Goal: Task Accomplishment & Management: Complete application form

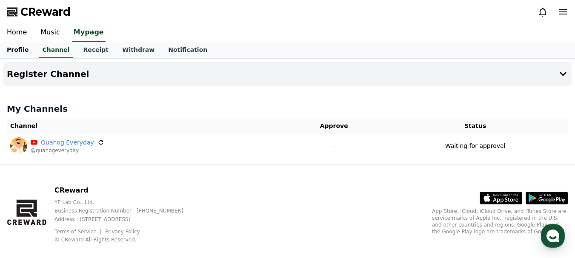
click at [23, 48] on link "Profile" at bounding box center [17, 50] width 35 height 16
select select "**********"
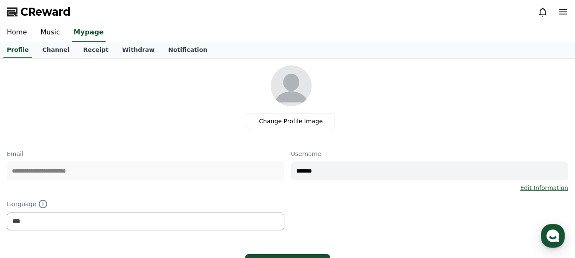
click at [18, 36] on link "Home" at bounding box center [17, 33] width 34 height 18
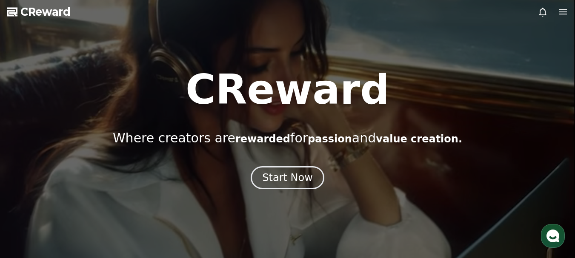
click at [542, 7] on icon at bounding box center [542, 12] width 10 height 10
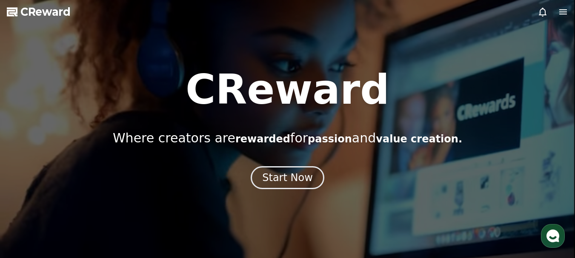
click at [544, 16] on icon at bounding box center [542, 12] width 10 height 10
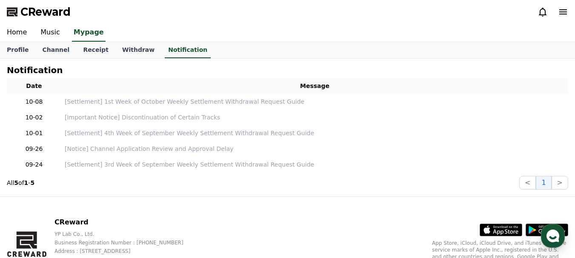
click at [557, 12] on div at bounding box center [552, 12] width 31 height 10
click at [566, 9] on icon at bounding box center [563, 12] width 10 height 10
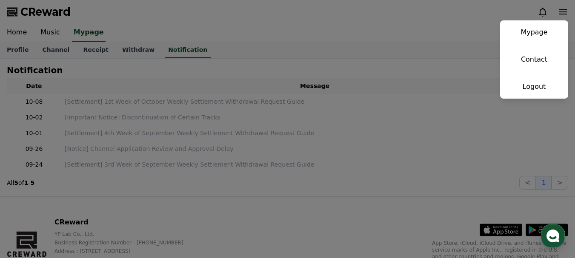
click at [65, 43] on button "close" at bounding box center [287, 129] width 575 height 258
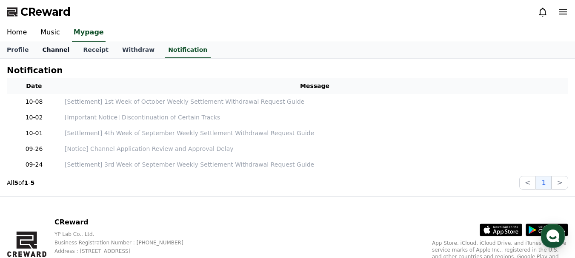
click at [43, 51] on link "Channel" at bounding box center [55, 50] width 41 height 16
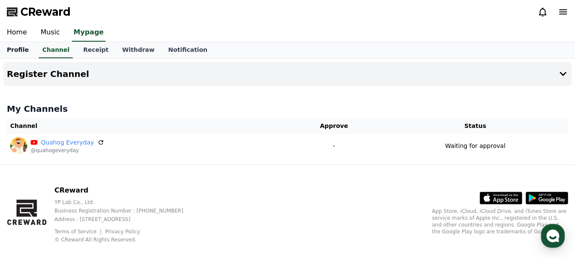
click at [20, 52] on link "Profile" at bounding box center [17, 50] width 35 height 16
select select "**********"
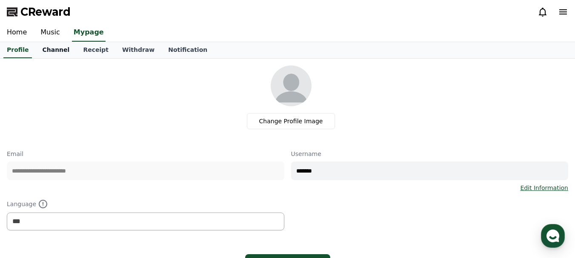
click at [47, 52] on link "Channel" at bounding box center [55, 50] width 41 height 16
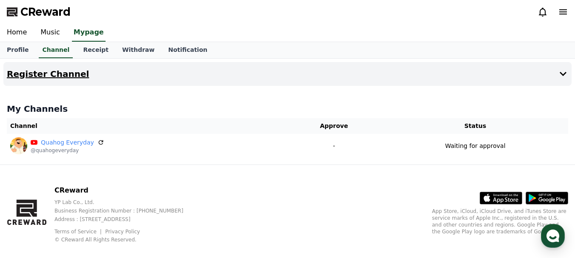
click at [66, 73] on h4 "Register Channel" at bounding box center [48, 73] width 82 height 9
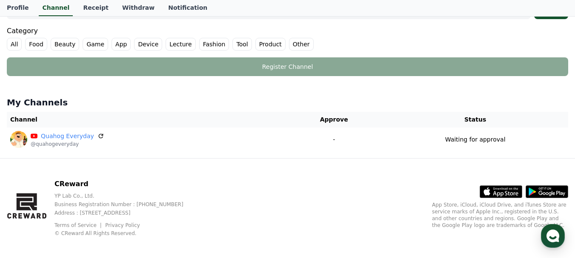
scroll to position [244, 0]
